Goal: Task Accomplishment & Management: Manage account settings

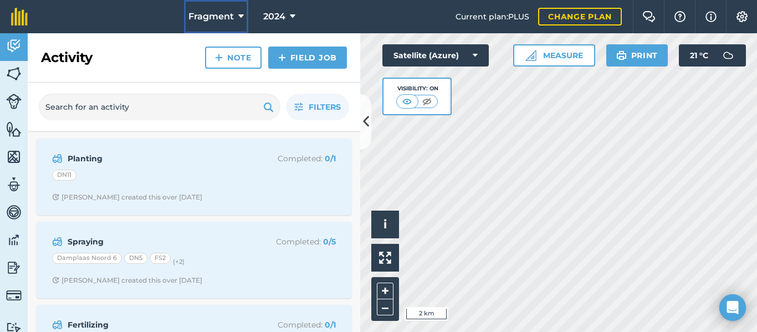
click at [215, 16] on span "Fragment" at bounding box center [210, 16] width 45 height 13
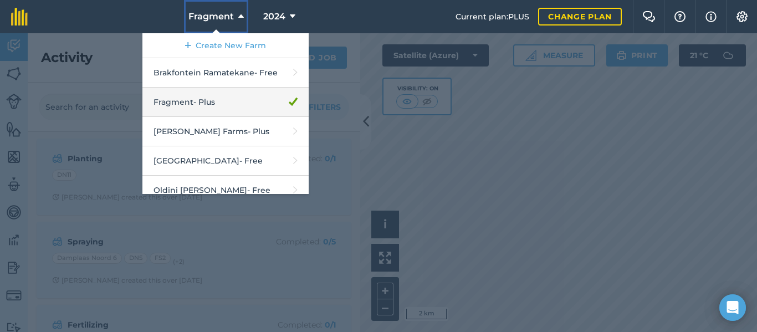
scroll to position [11, 0]
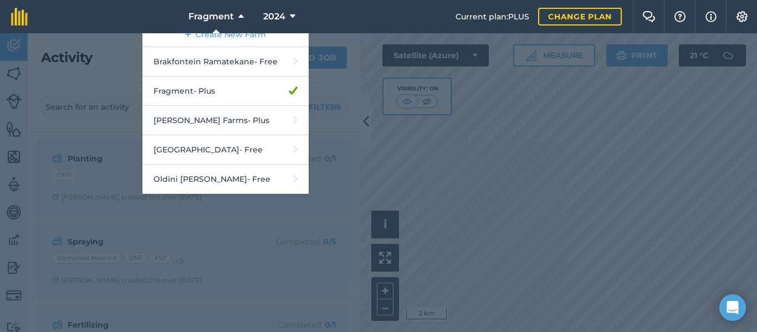
click at [361, 23] on nav "Fragment Create New Farm Brakfontein Ramatekane - Free Fragment - Plus [PERSON_…" at bounding box center [247, 16] width 417 height 33
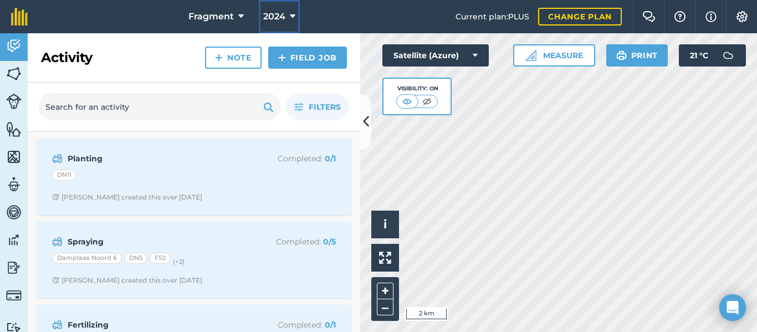
click at [282, 14] on span "2024" at bounding box center [274, 16] width 22 height 13
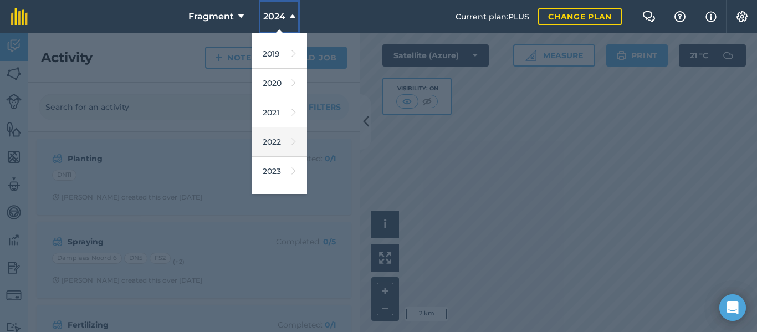
scroll to position [162, 0]
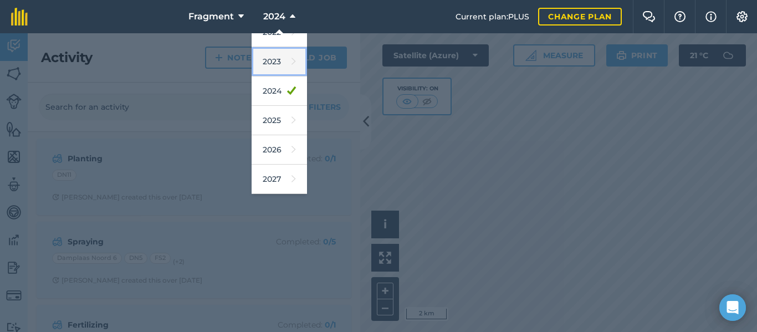
click at [275, 64] on link "2023" at bounding box center [279, 61] width 55 height 29
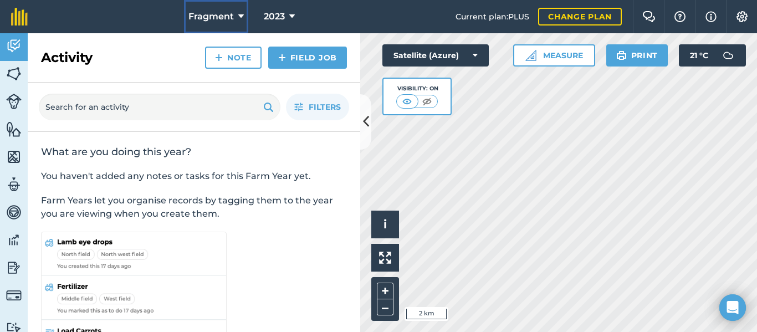
click at [228, 19] on span "Fragment" at bounding box center [210, 16] width 45 height 13
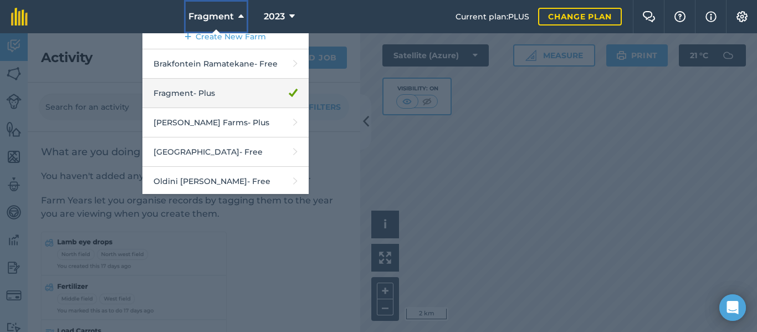
scroll to position [11, 0]
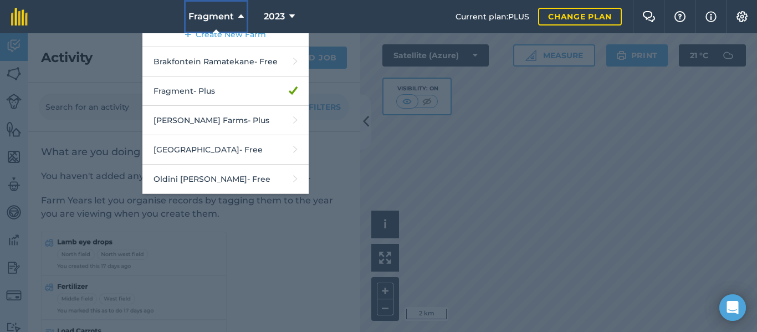
click at [231, 10] on span "Fragment" at bounding box center [210, 16] width 45 height 13
